Goal: Task Accomplishment & Management: Complete application form

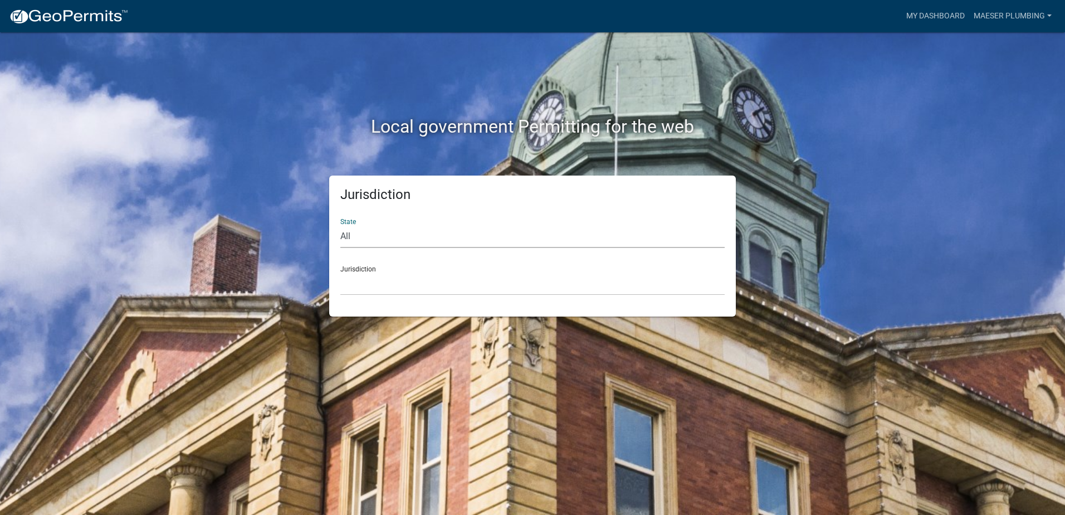
click at [446, 232] on select "All Colorado Georgia Indiana Iowa Kansas Minnesota Ohio South Carolina Wisconsin" at bounding box center [532, 236] width 384 height 23
select select "Indiana"
click at [340, 225] on select "All Colorado Georgia Indiana Iowa Kansas Minnesota Ohio South Carolina Wisconsin" at bounding box center [532, 236] width 384 height 23
click at [399, 282] on select "City of Charlestown, Indiana City of Jeffersonville, Indiana City of Logansport…" at bounding box center [532, 283] width 384 height 23
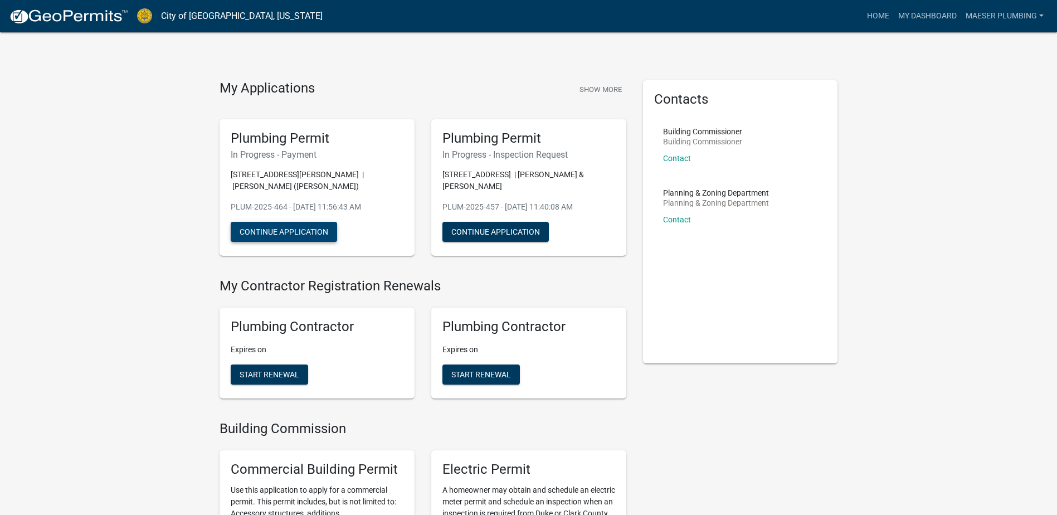
click at [302, 222] on button "Continue Application" at bounding box center [284, 232] width 106 height 20
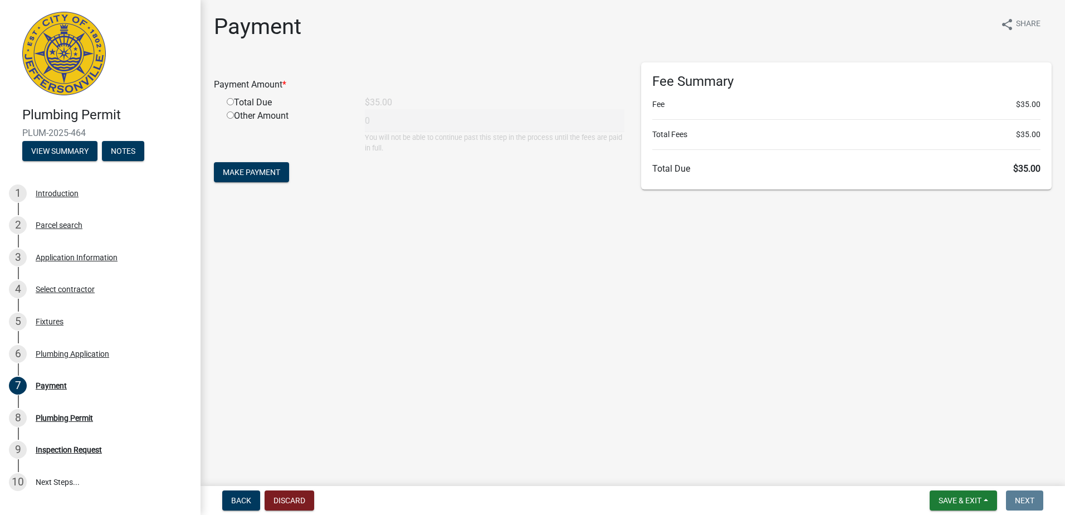
click at [230, 101] on input "radio" at bounding box center [230, 101] width 7 height 7
radio input "true"
type input "35"
click at [242, 175] on span "Make Payment" at bounding box center [251, 172] width 57 height 9
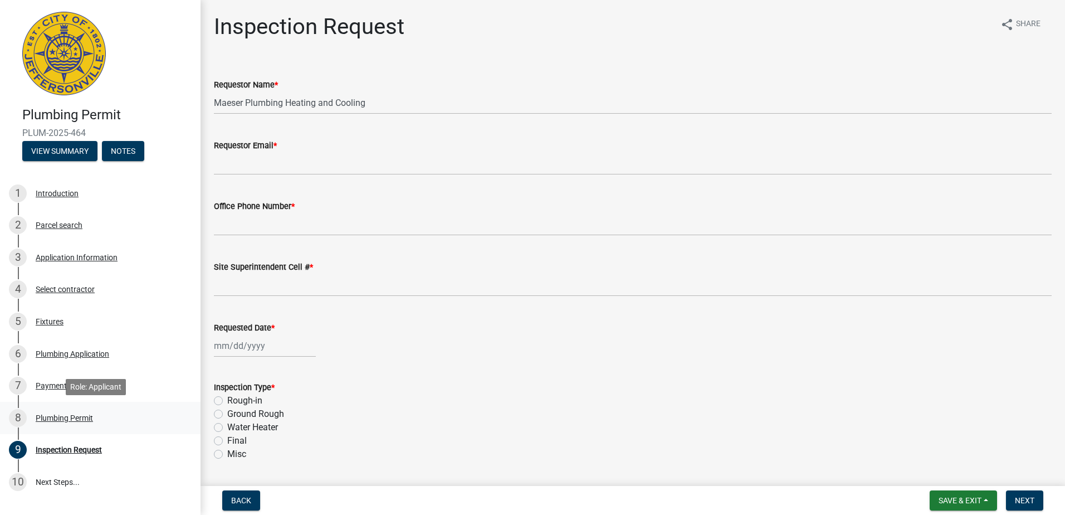
click at [78, 414] on div "Plumbing Permit" at bounding box center [64, 418] width 57 height 8
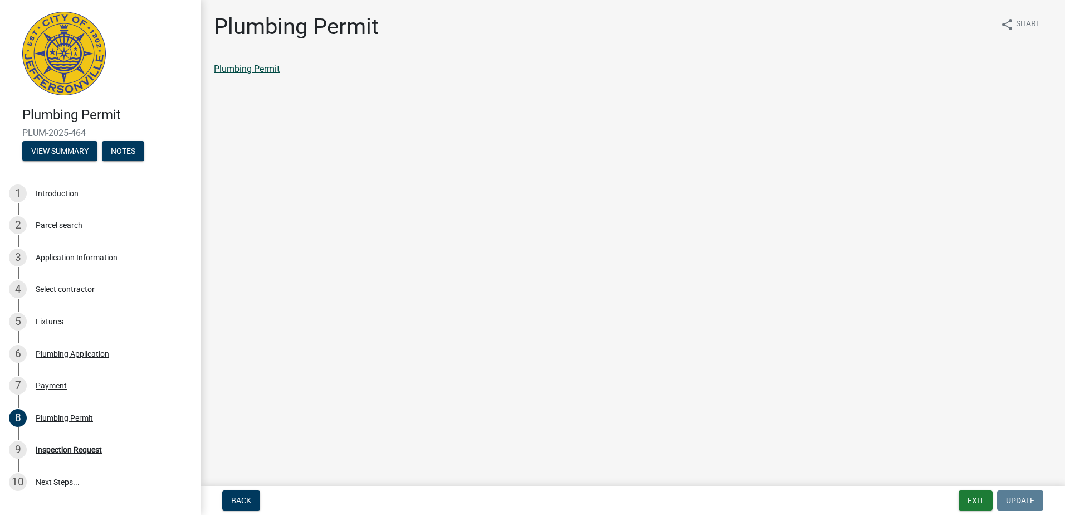
click at [234, 69] on link "Plumbing Permit" at bounding box center [247, 69] width 66 height 11
